Goal: Task Accomplishment & Management: Manage account settings

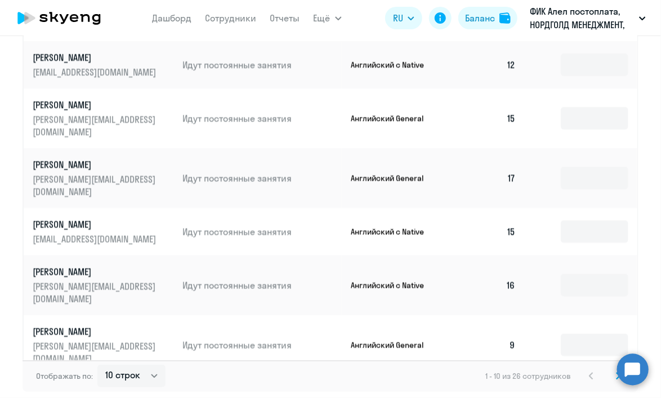
scroll to position [681, 0]
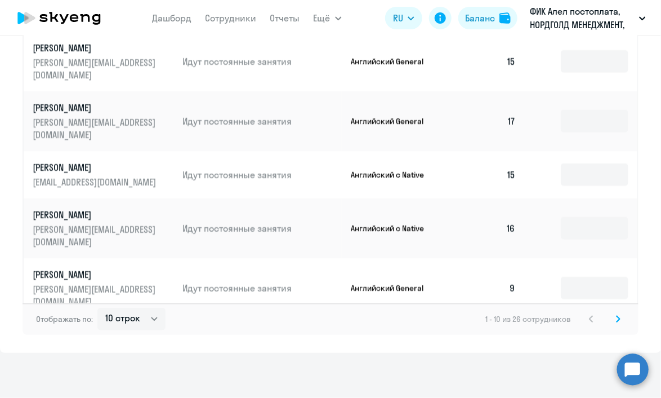
click at [615, 320] on svg-icon at bounding box center [619, 319] width 14 height 14
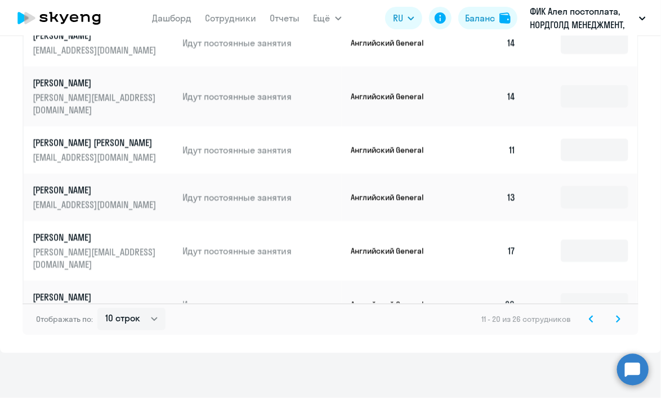
click at [499, 281] on td "26" at bounding box center [486, 304] width 77 height 47
click at [130, 318] on select "10 строк 30 строк 50 строк" at bounding box center [131, 319] width 68 height 23
select select "50"
click at [97, 308] on select "10 строк 30 строк 50 строк" at bounding box center [131, 319] width 68 height 23
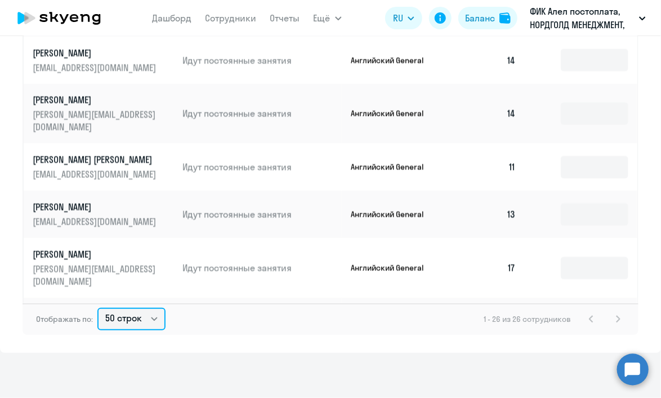
scroll to position [597, 0]
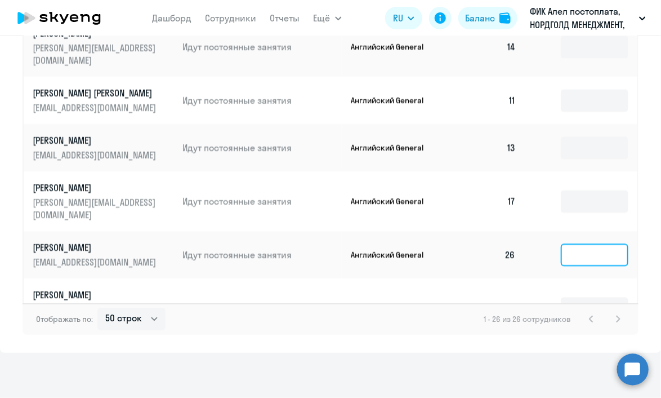
click at [573, 244] on input at bounding box center [595, 255] width 68 height 23
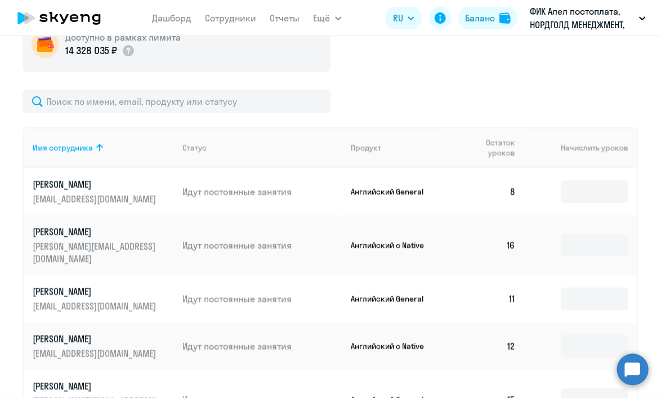
scroll to position [0, 0]
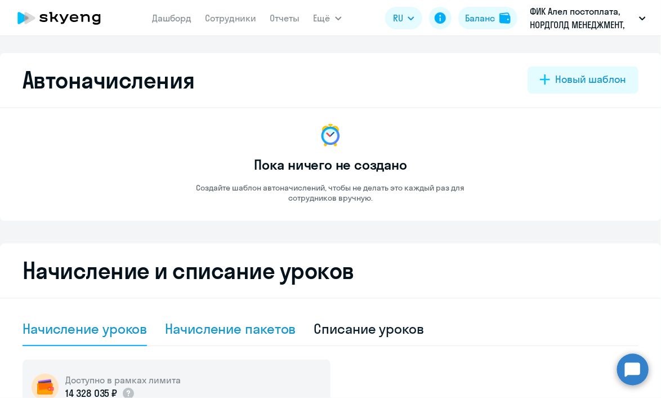
click at [194, 323] on div "Начисление пакетов" at bounding box center [230, 328] width 131 height 18
select select "10"
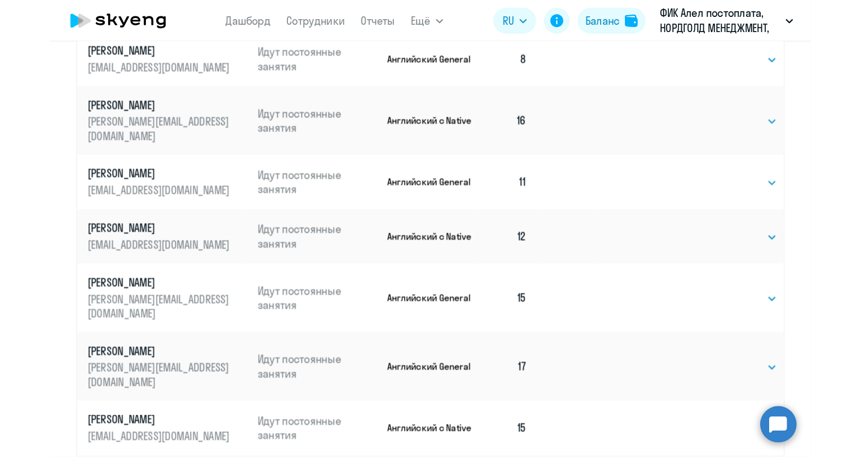
scroll to position [230, 0]
